Goal: Task Accomplishment & Management: Manage account settings

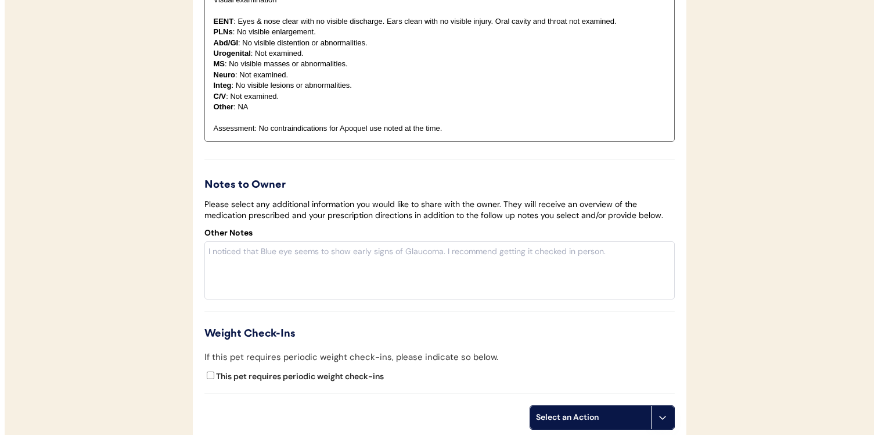
scroll to position [1960, 0]
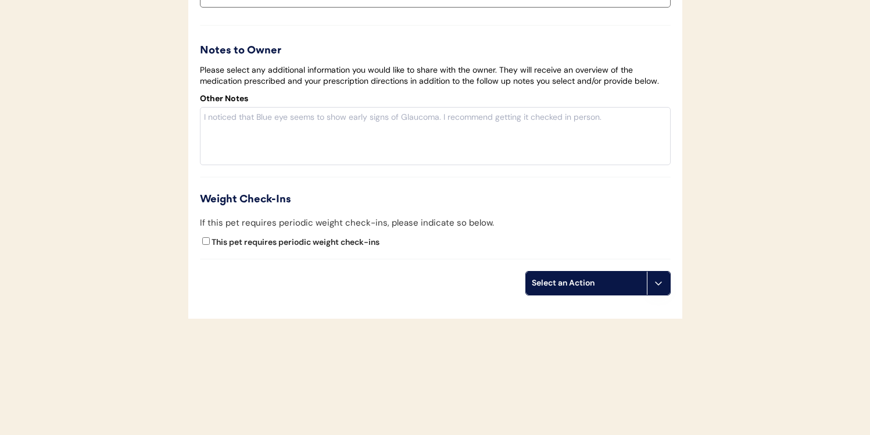
click at [662, 277] on button at bounding box center [658, 282] width 23 height 23
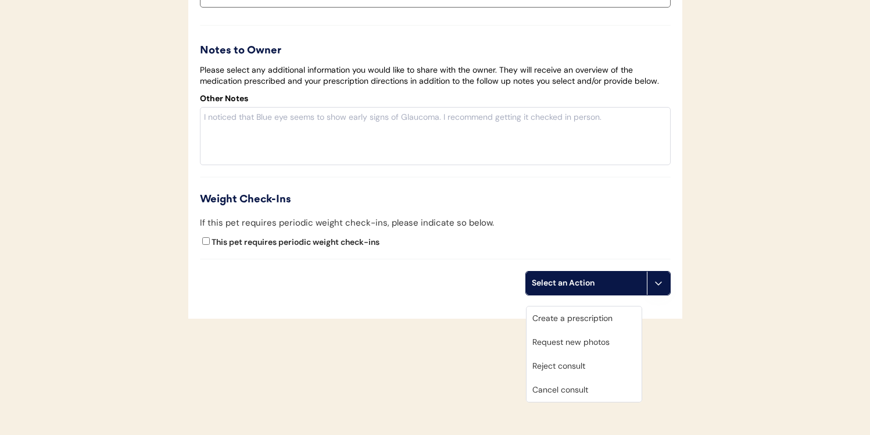
click at [562, 378] on div "Cancel consult" at bounding box center [583, 390] width 115 height 24
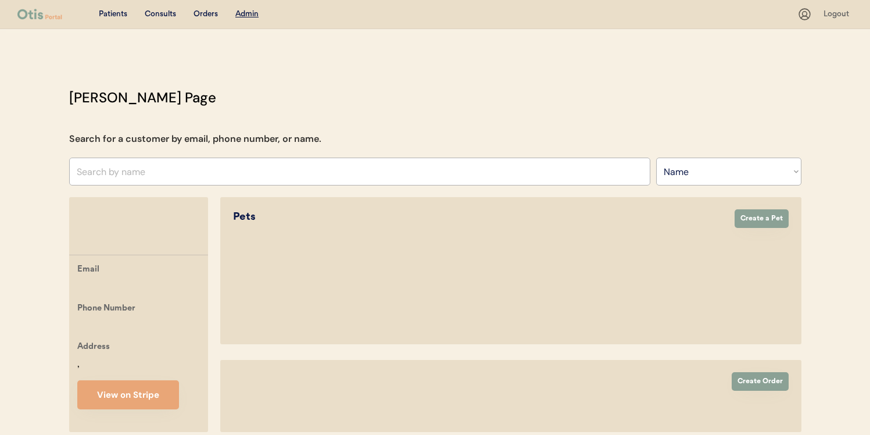
select select ""Name""
select select "true"
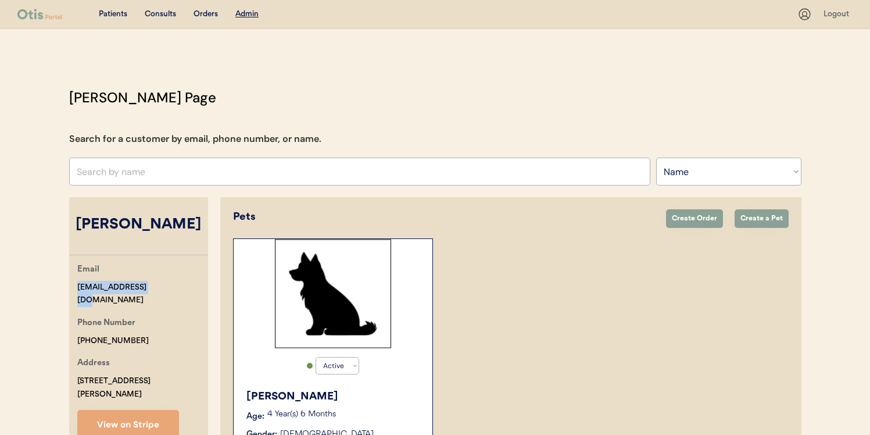
drag, startPoint x: 156, startPoint y: 290, endPoint x: 65, endPoint y: 290, distance: 91.2
click at [65, 290] on div "[PERSON_NAME] Page Search for a customer by email, phone number, or name. Searc…" at bounding box center [435, 303] width 755 height 432
copy div "[EMAIL_ADDRESS][DOMAIN_NAME]"
